Goal: Check status: Check status

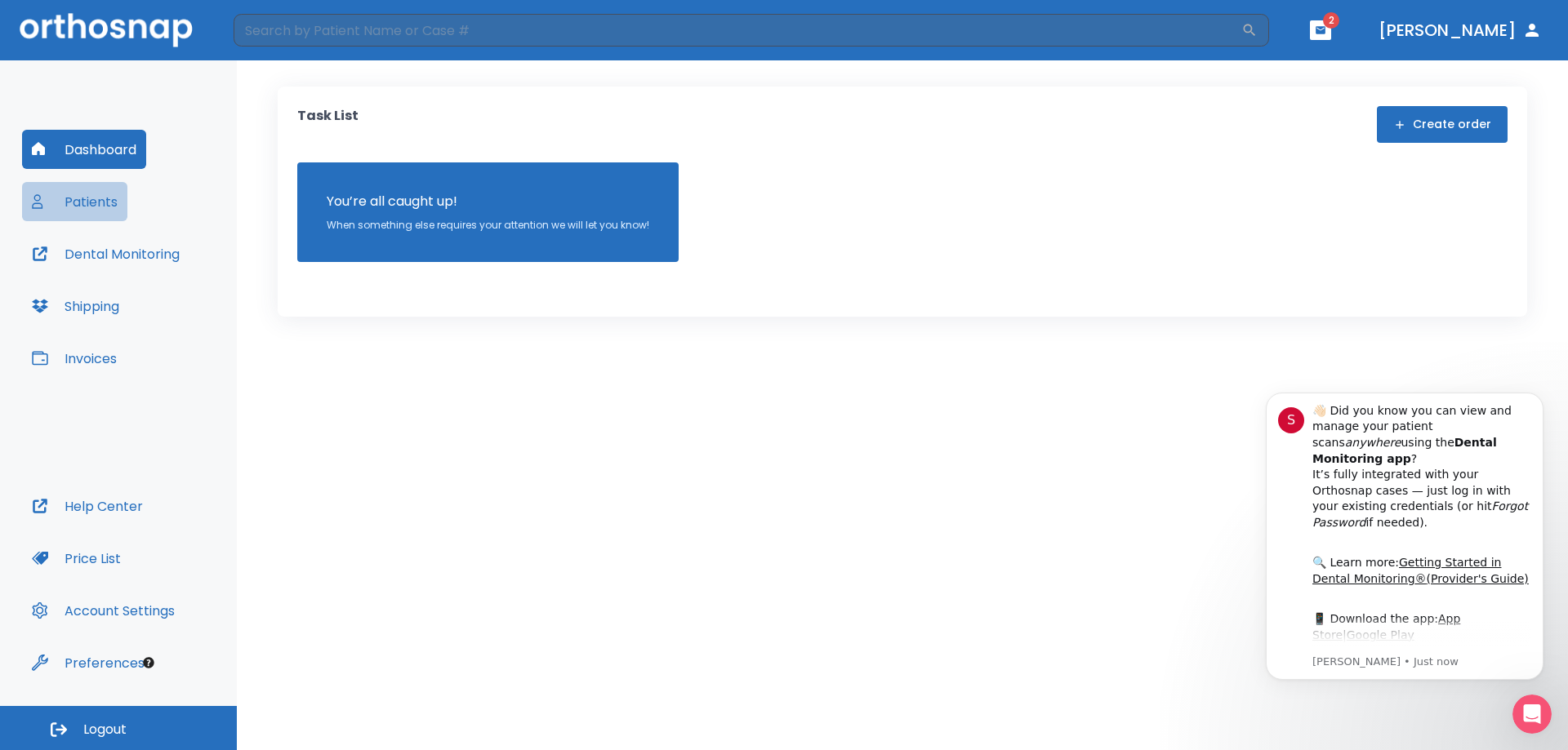
click at [81, 195] on button "Patients" at bounding box center [74, 201] width 105 height 39
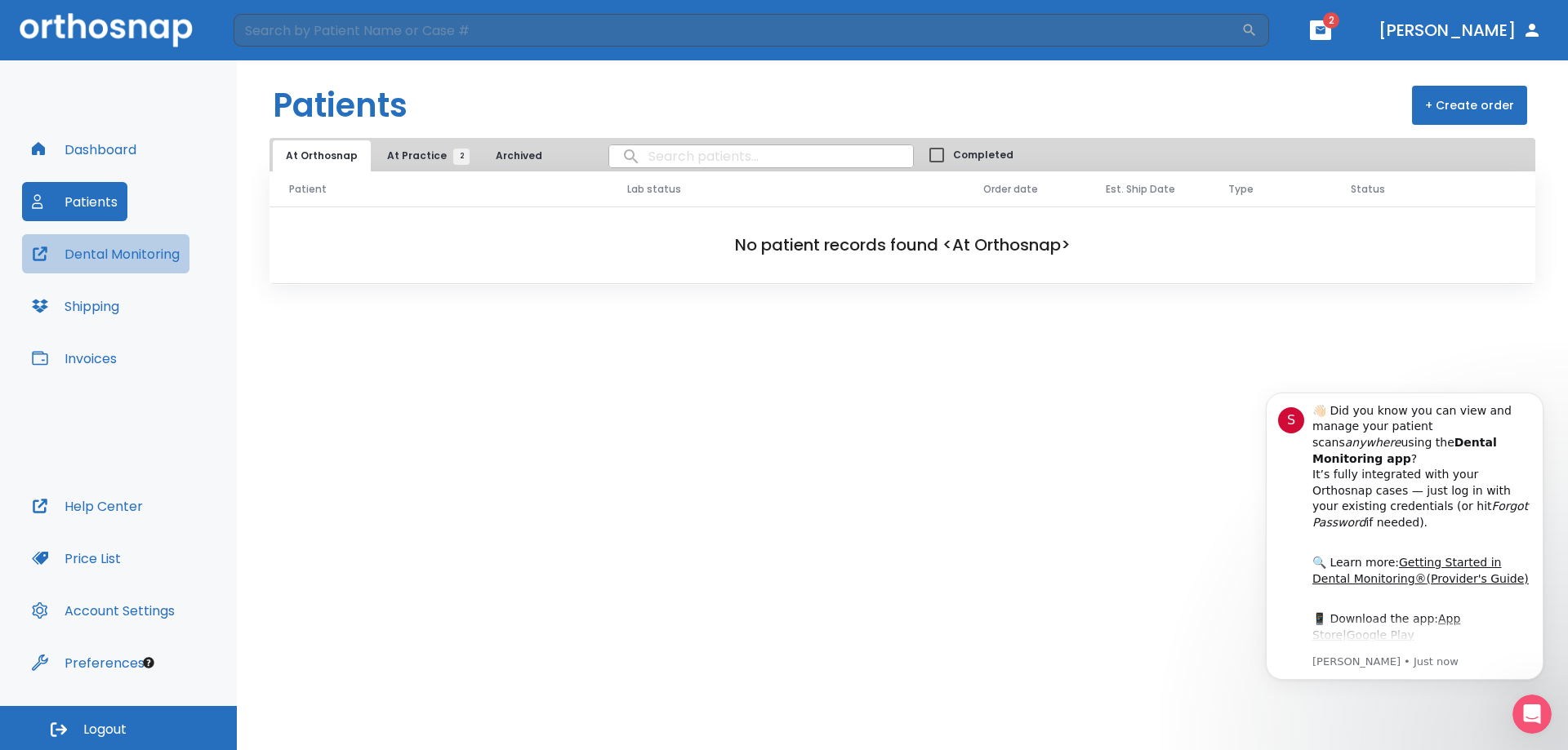
click at [79, 240] on button "Dental Monitoring" at bounding box center [106, 253] width 168 height 39
click at [420, 151] on span "At Practice 2" at bounding box center [424, 155] width 74 height 15
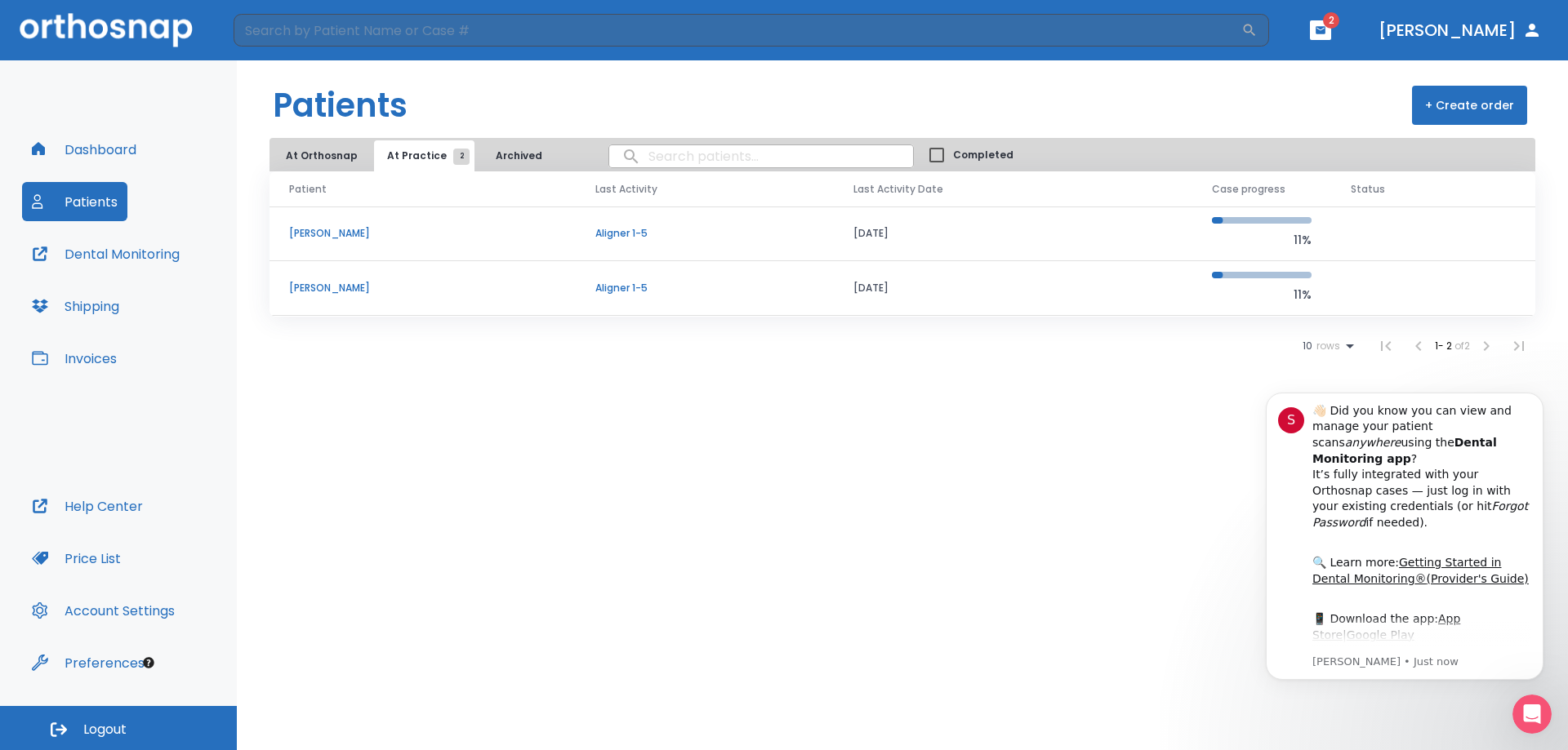
click at [411, 231] on p "[PERSON_NAME]" at bounding box center [422, 233] width 267 height 15
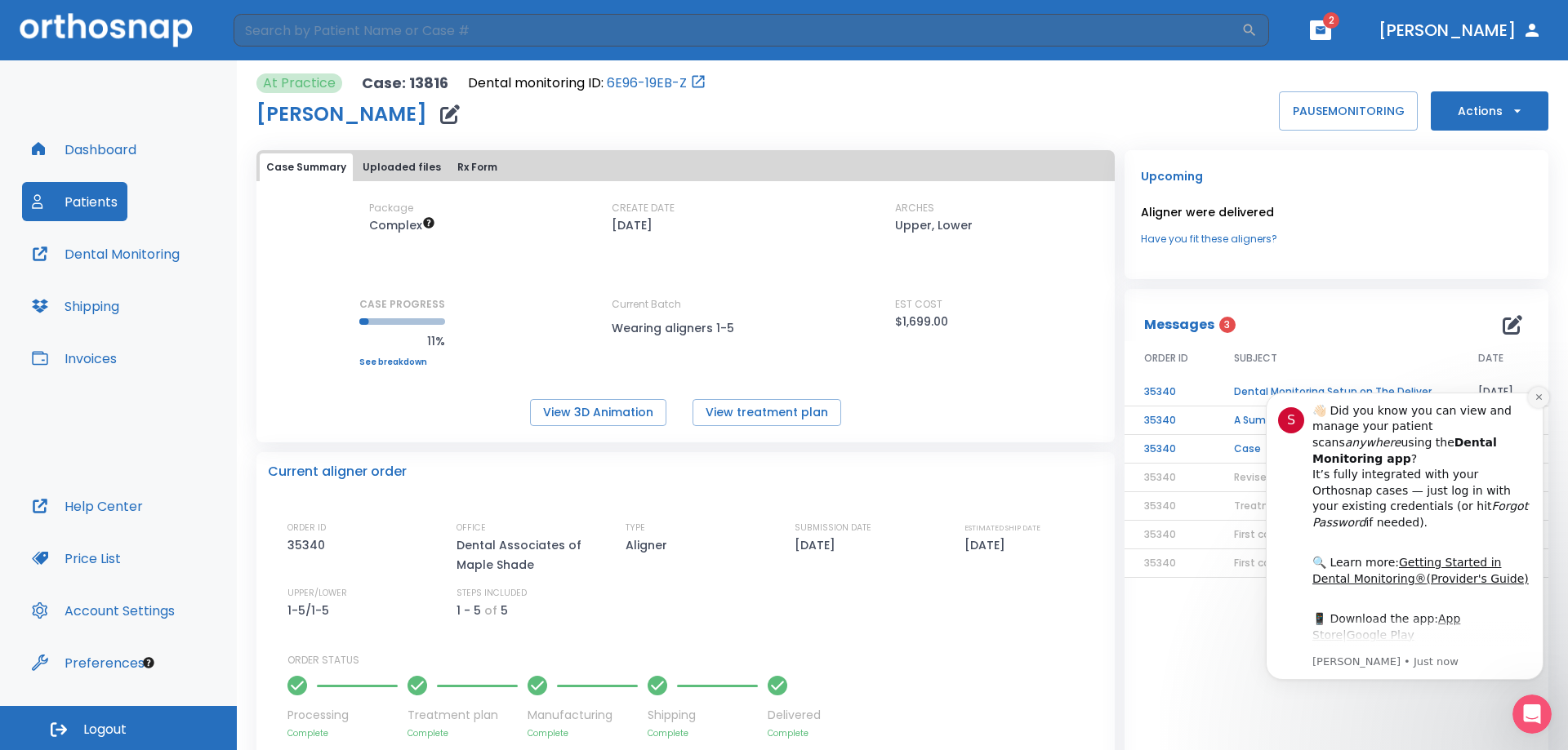
click at [1536, 399] on icon "Dismiss notification" at bounding box center [1538, 397] width 5 height 5
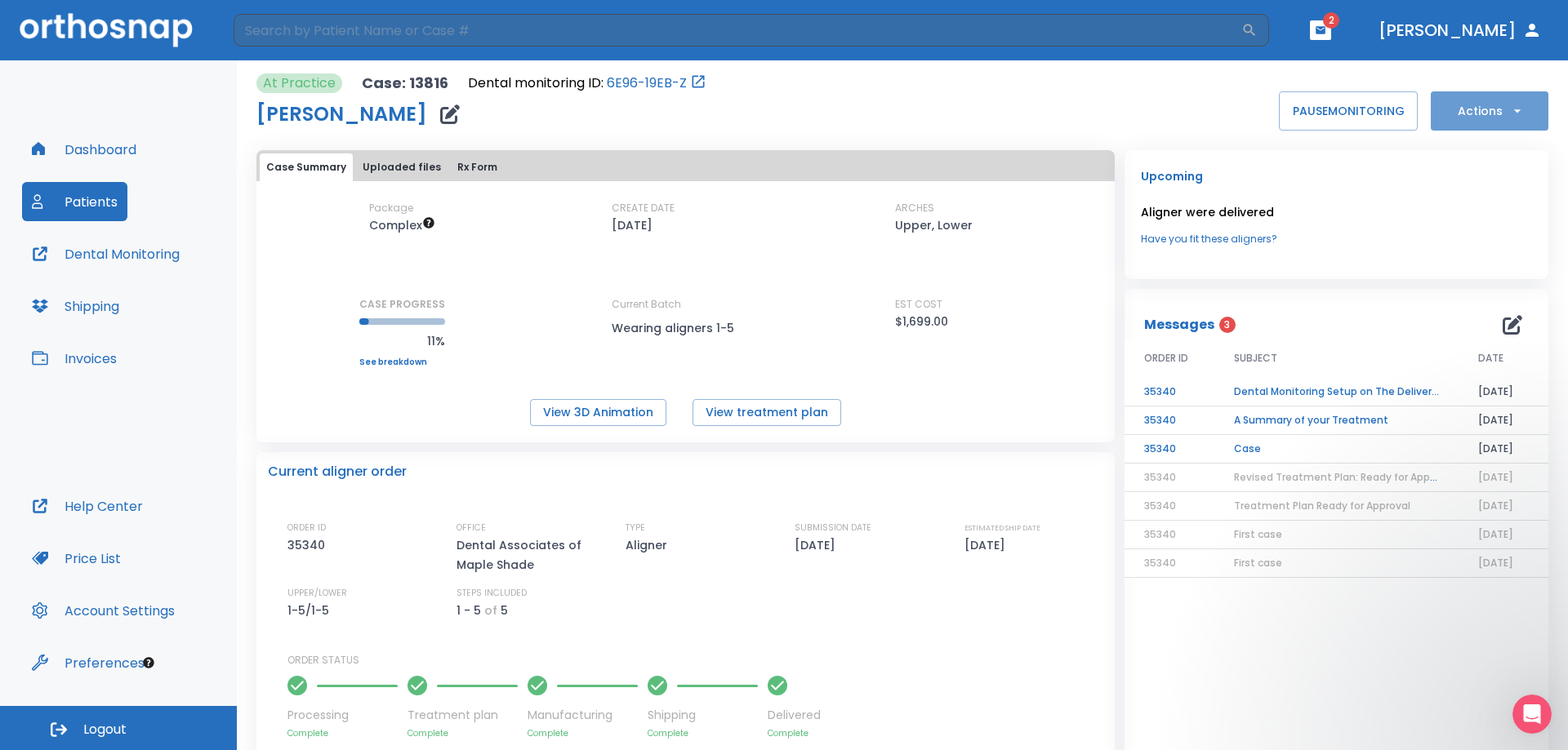
click at [1511, 120] on button "Actions" at bounding box center [1489, 111] width 117 height 39
click at [1511, 120] on div at bounding box center [784, 375] width 1568 height 750
click at [392, 169] on button "Uploaded files" at bounding box center [402, 167] width 92 height 27
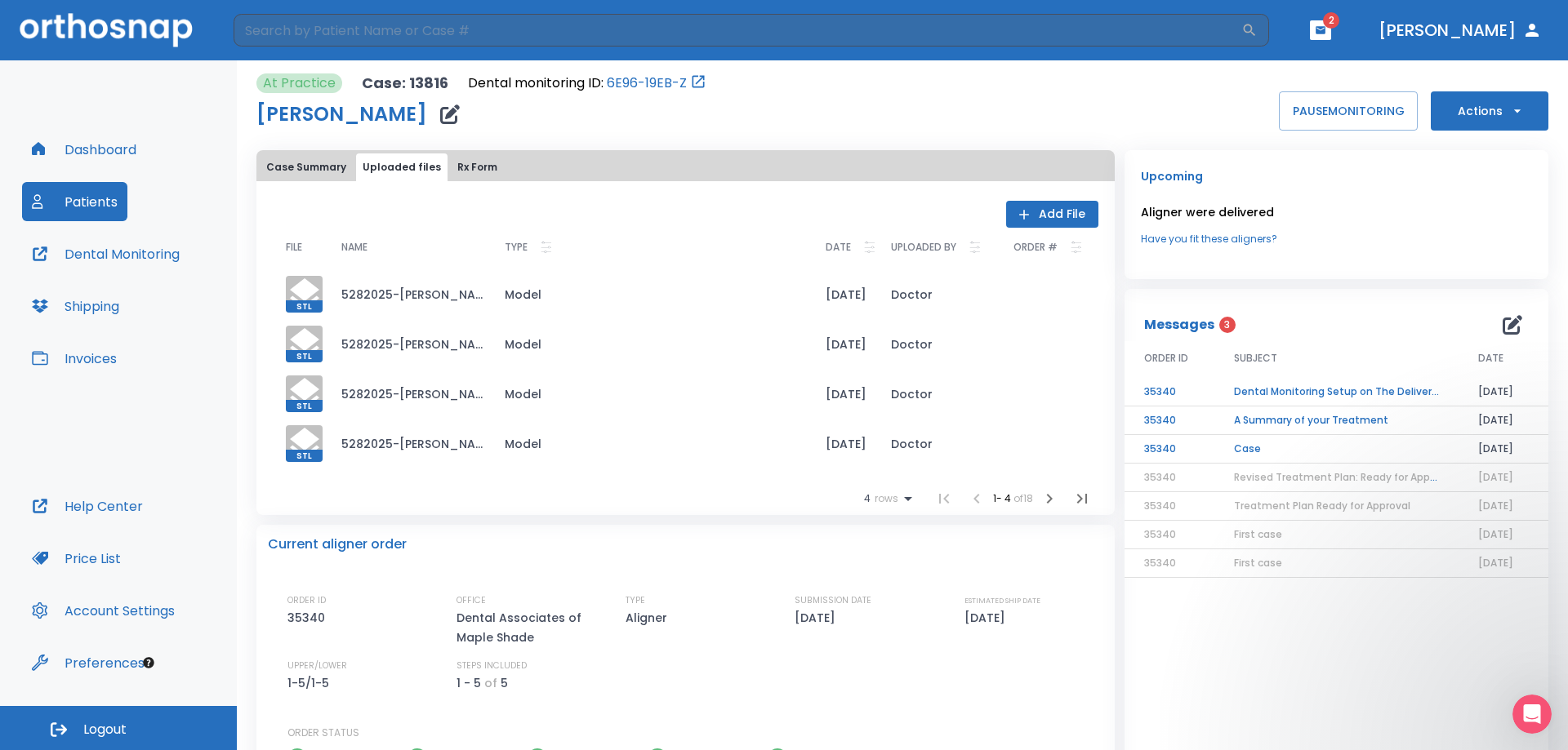
click at [481, 158] on button "Rx Form" at bounding box center [478, 167] width 53 height 27
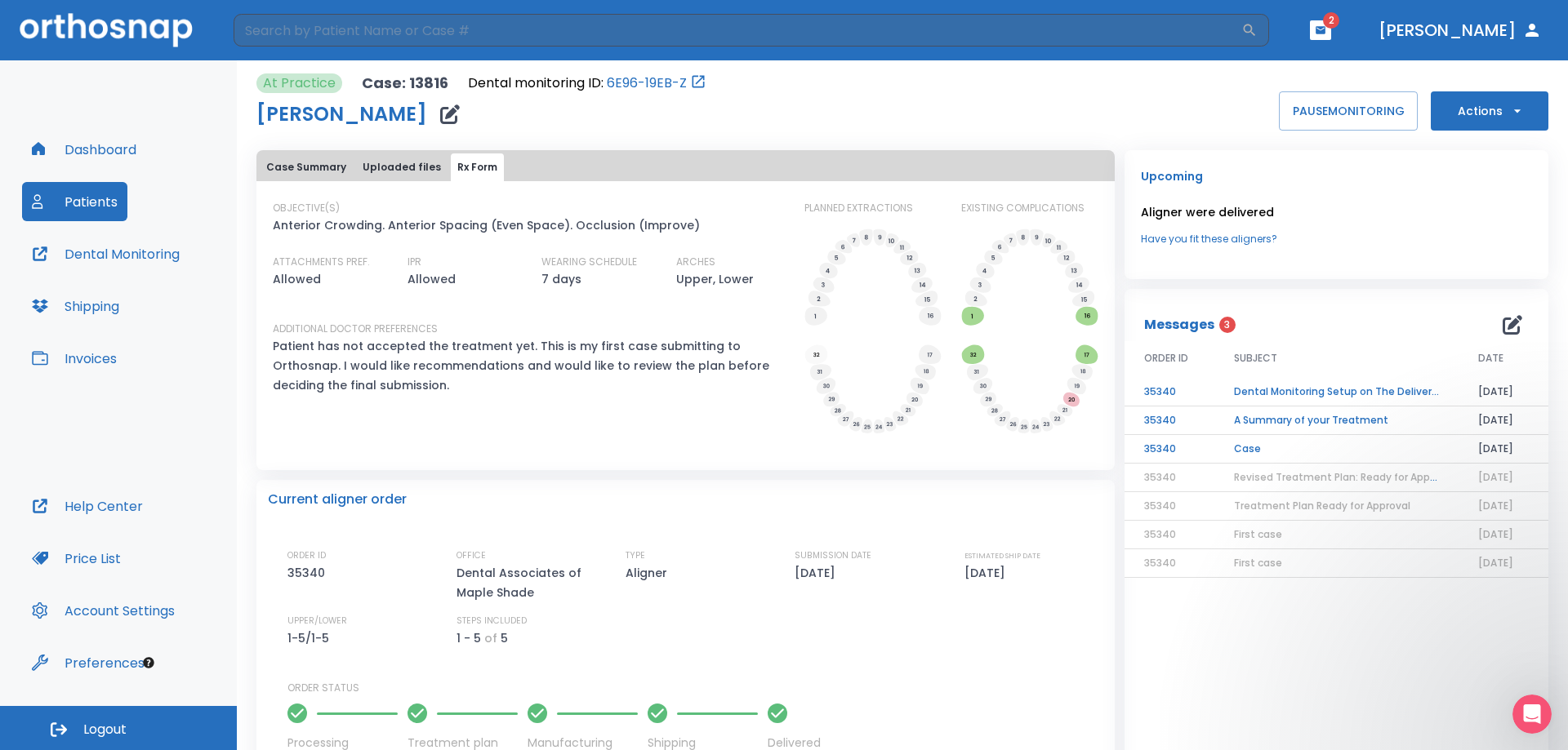
click at [304, 169] on button "Case Summary" at bounding box center [305, 167] width 93 height 27
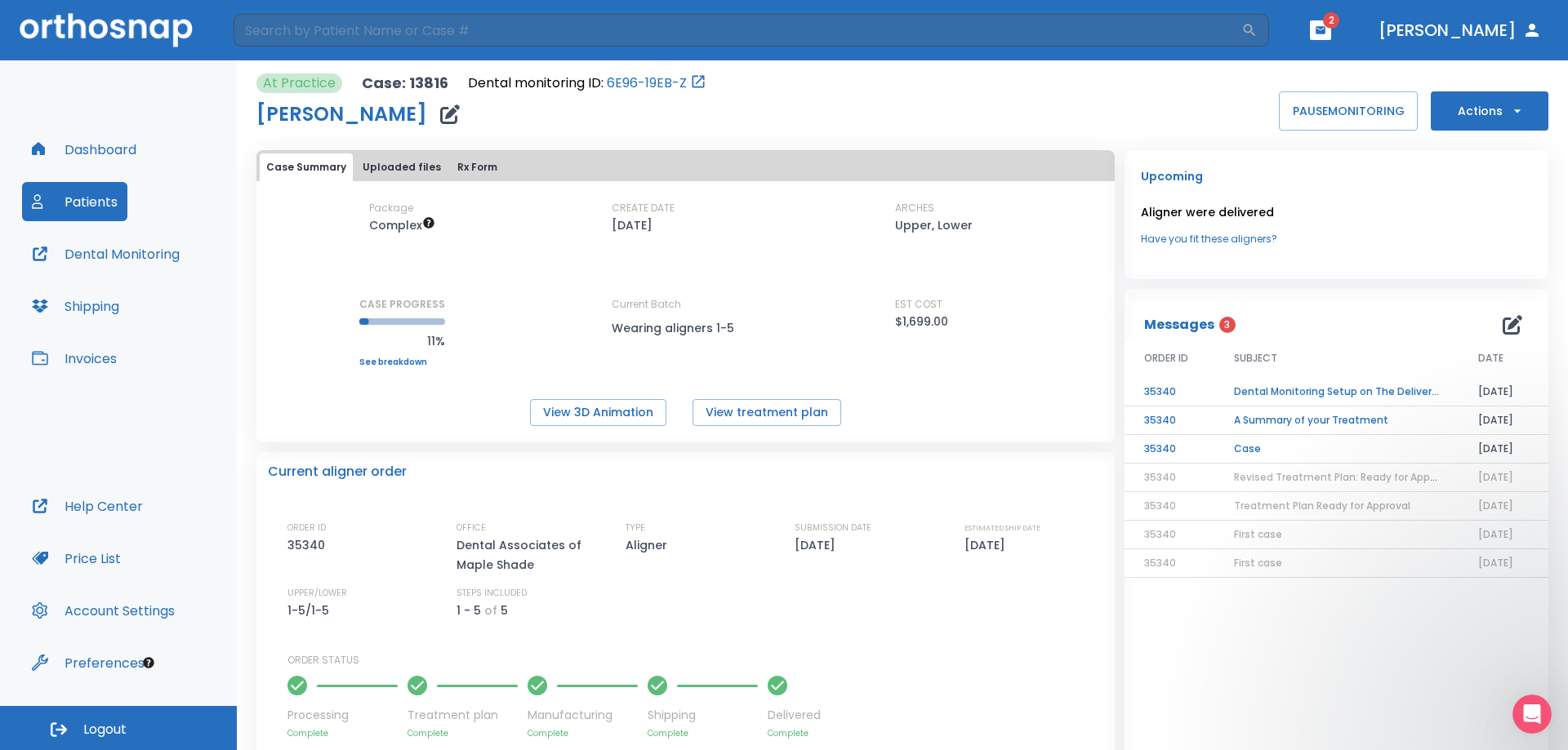
click at [1496, 116] on button "Actions" at bounding box center [1489, 111] width 117 height 39
click at [680, 121] on div at bounding box center [784, 375] width 1568 height 750
